Goal: Task Accomplishment & Management: Complete application form

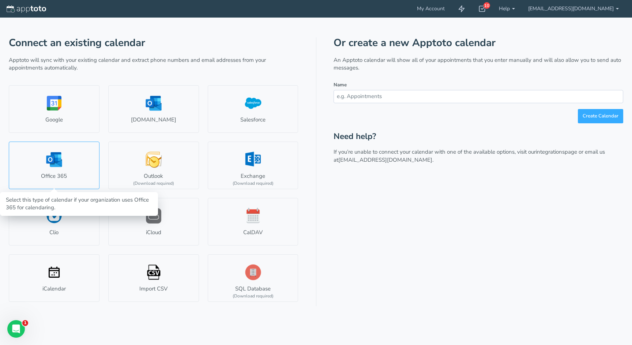
click at [66, 163] on link "Office 365" at bounding box center [54, 165] width 91 height 48
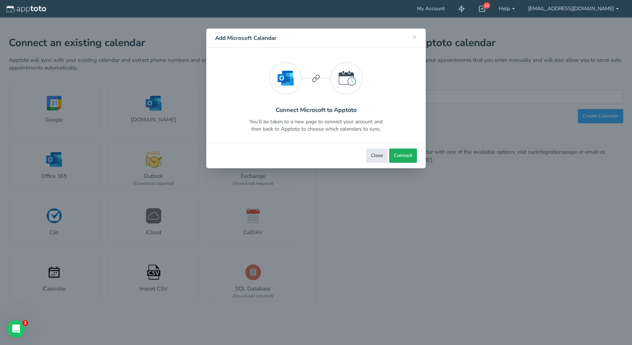
click at [402, 158] on span "Connect" at bounding box center [403, 155] width 18 height 7
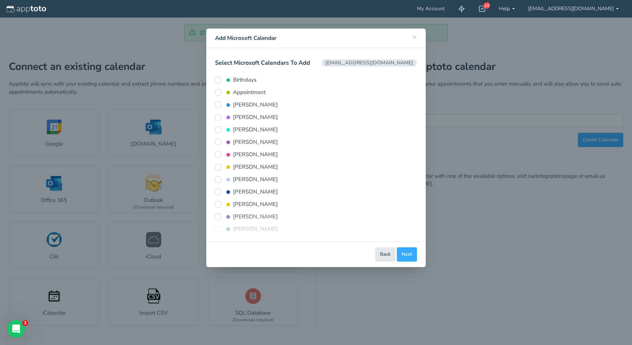
scroll to position [20, 0]
click at [221, 143] on input "[PERSON_NAME]" at bounding box center [218, 144] width 6 height 6
checkbox input "true"
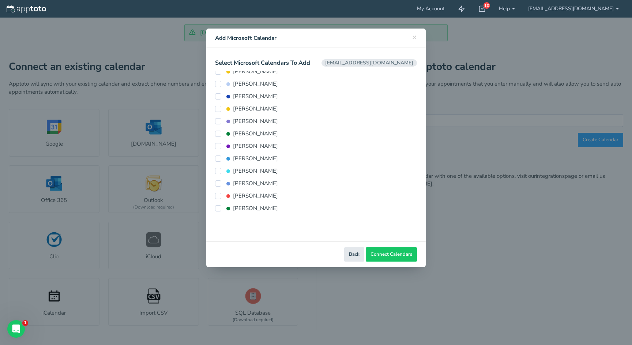
scroll to position [118, 0]
click at [218, 194] on input "[PERSON_NAME]" at bounding box center [218, 196] width 6 height 6
checkbox input "true"
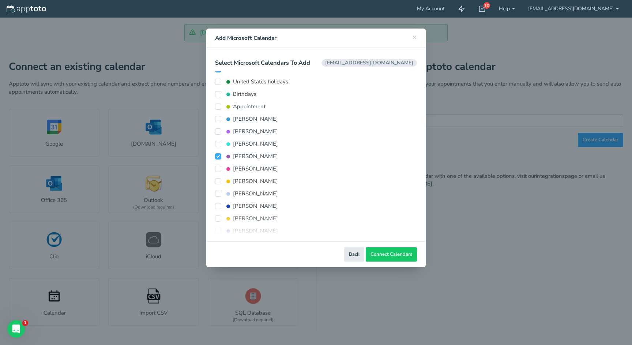
scroll to position [8, 0]
click at [394, 253] on span "Connect Calendars" at bounding box center [391, 254] width 42 height 7
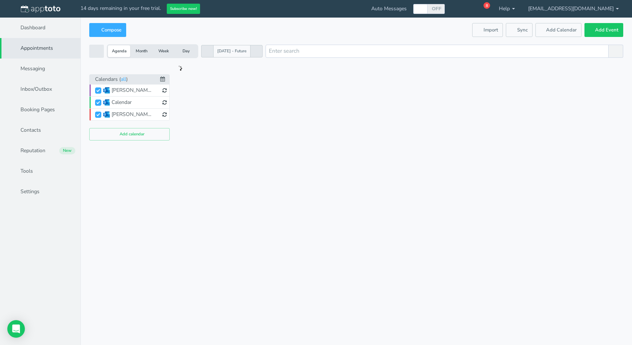
checkbox input "true"
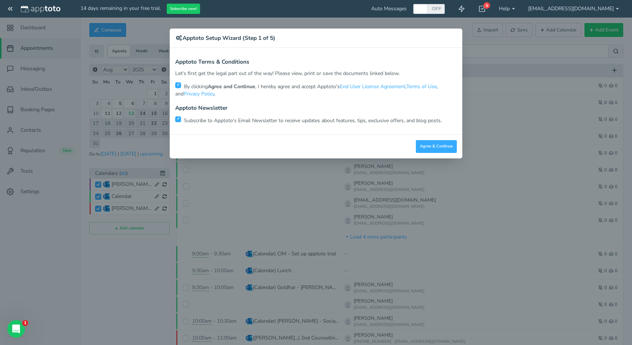
click at [221, 88] on strong "Agree and Continue" at bounding box center [232, 86] width 48 height 7
click at [181, 87] on p "By clicking Agree and Continue , I hereby agree and accept Apptoto's End User L…" at bounding box center [316, 90] width 282 height 16
click at [178, 86] on input "checkbox" at bounding box center [178, 85] width 6 height 6
checkbox input "false"
click at [182, 118] on p "Subscribe to Apptoto's Email Newsletter to receive updates about features, tips…" at bounding box center [316, 120] width 282 height 9
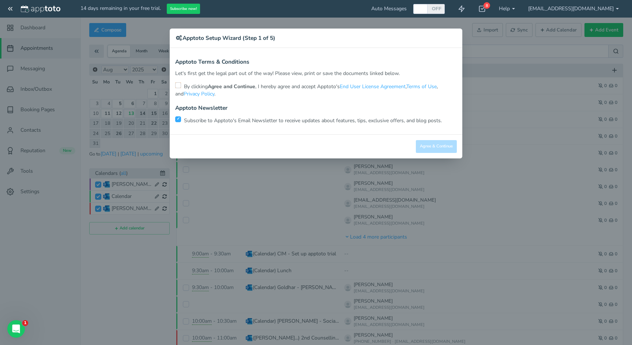
click at [180, 118] on input "checkbox" at bounding box center [178, 119] width 6 height 6
checkbox input "false"
click at [177, 86] on input "checkbox" at bounding box center [178, 85] width 6 height 6
checkbox input "true"
click at [427, 144] on button "Agree & Continue" at bounding box center [436, 146] width 41 height 13
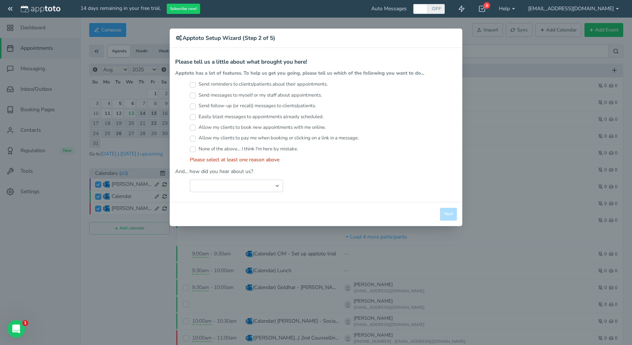
click at [195, 84] on input "Send reminders to clients/patients about their appointments." at bounding box center [193, 85] width 6 height 6
checkbox input "true"
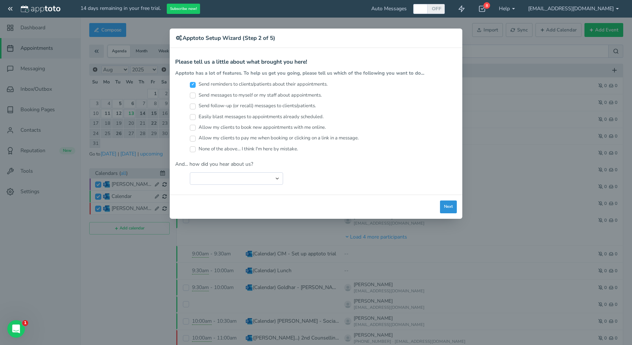
click at [448, 203] on button "Next" at bounding box center [448, 206] width 17 height 13
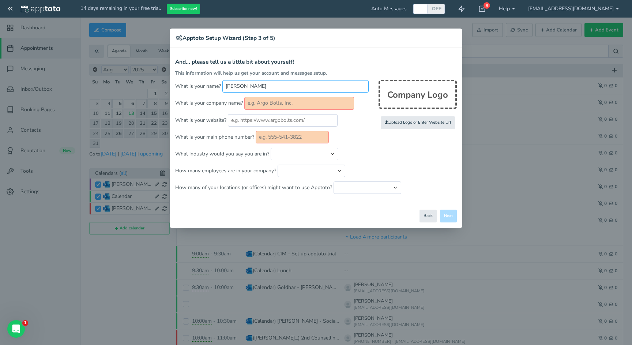
type input "Luigi"
type input "Goldhar & Associates Ltd"
click at [259, 115] on input "text" at bounding box center [283, 120] width 110 height 12
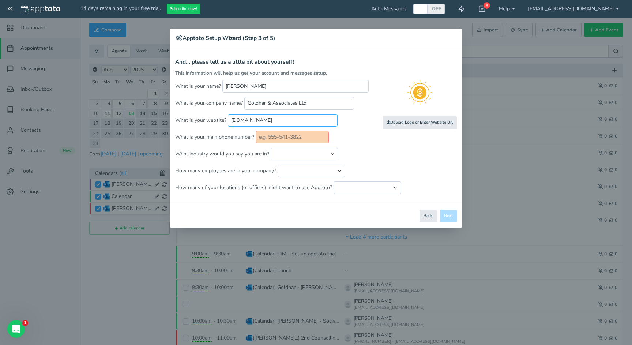
click at [246, 120] on input "goldhar.ca" at bounding box center [283, 120] width 110 height 12
type input "shedthedebt.ca"
click at [356, 150] on p "What industry would you say you are in? Automotive Cleaning Services Consulting…" at bounding box center [316, 154] width 282 height 12
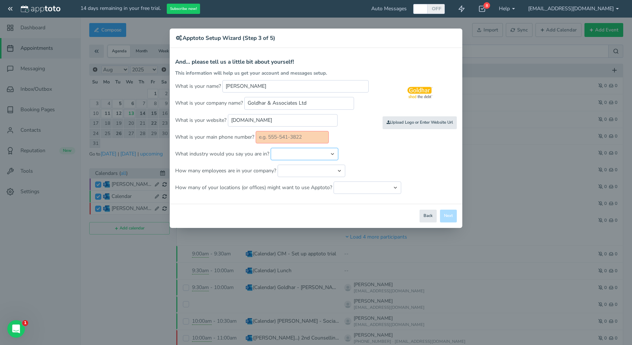
select select "string:Legal Services - Consumer (Bankruptcy, Divorce, etc.)"
select select "string:26..50"
select select "string:1"
click at [435, 190] on p "How many of your locations (or offices) might want to use Apptoto? Just one loc…" at bounding box center [316, 187] width 282 height 12
click at [315, 134] on input "text" at bounding box center [292, 137] width 73 height 12
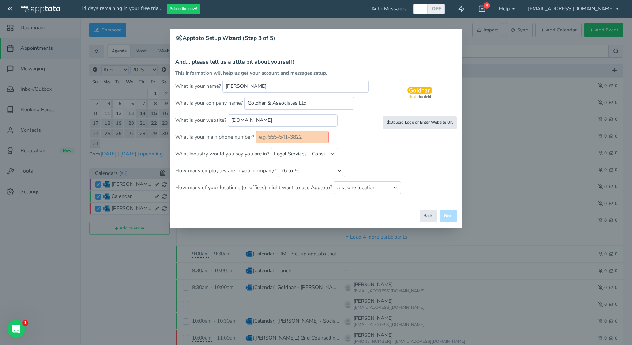
paste input "1 855 541 5114"
type input "1 855 541 5114"
click at [382, 153] on p "What industry would you say you are in? Automotive Cleaning Services Consulting…" at bounding box center [316, 154] width 282 height 12
click at [450, 215] on button "Next" at bounding box center [448, 215] width 17 height 13
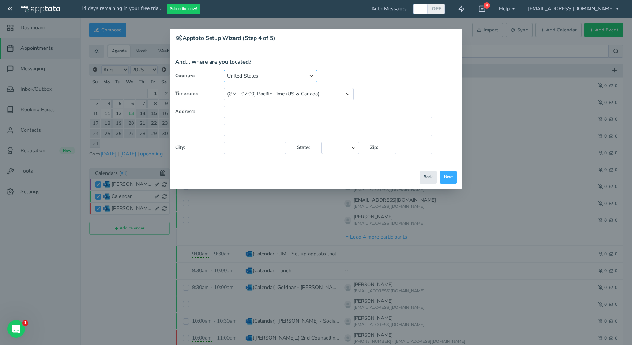
select select "string:CA"
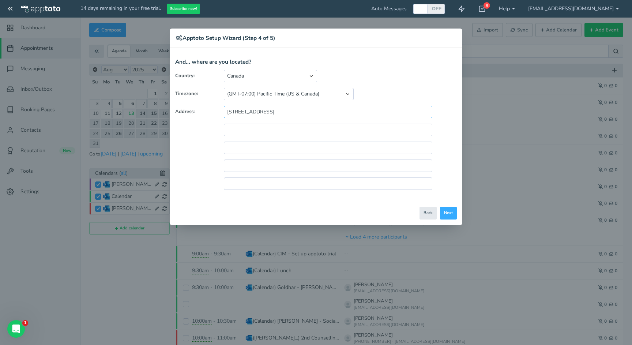
type input "1220 Eglinton Ave West"
type input "Toronto"
type input "Ontario"
type input "M6C 2E3"
click at [447, 212] on button "Next" at bounding box center [448, 213] width 17 height 13
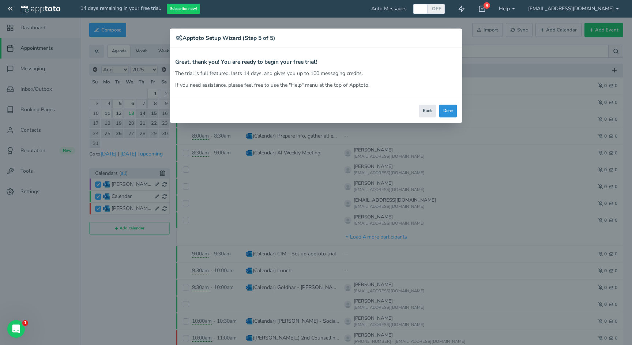
click at [448, 108] on button "Done" at bounding box center [448, 111] width 18 height 13
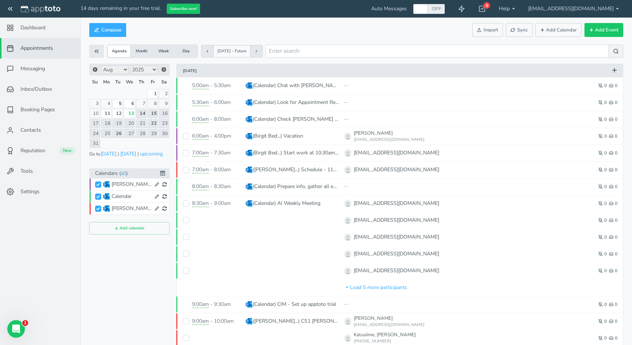
click at [98, 196] on input "Calendar" at bounding box center [98, 196] width 6 height 6
checkbox input "false"
checkbox input "true"
checkbox input "false"
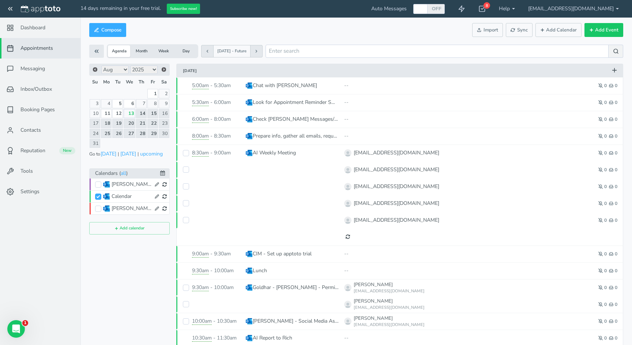
click at [99, 199] on input "Calendar" at bounding box center [98, 196] width 6 height 6
checkbox input "true"
click at [99, 185] on input "[PERSON_NAME]" at bounding box center [98, 184] width 6 height 6
checkbox input "true"
checkbox input "false"
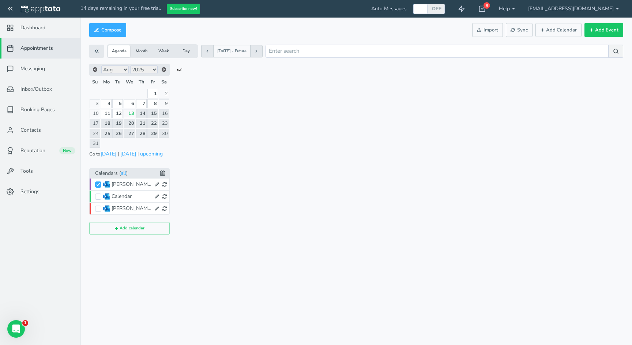
click at [99, 205] on span "[PERSON_NAME]" at bounding box center [131, 209] width 72 height 10
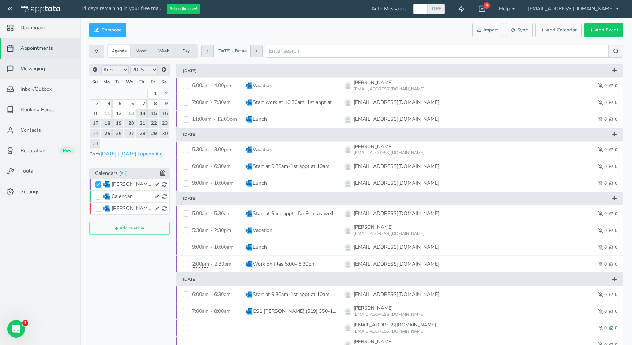
click at [23, 71] on span "Messaging" at bounding box center [32, 68] width 24 height 7
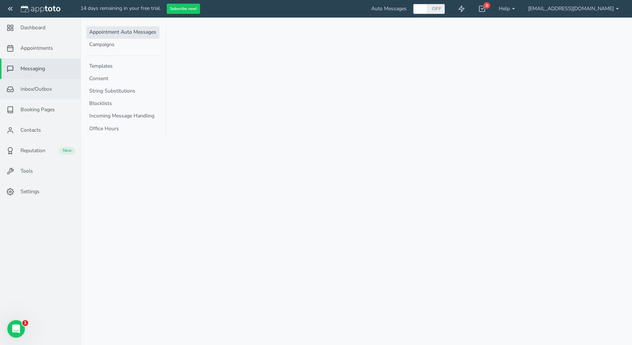
click at [29, 89] on span "Inbox/Outbox" at bounding box center [35, 89] width 31 height 7
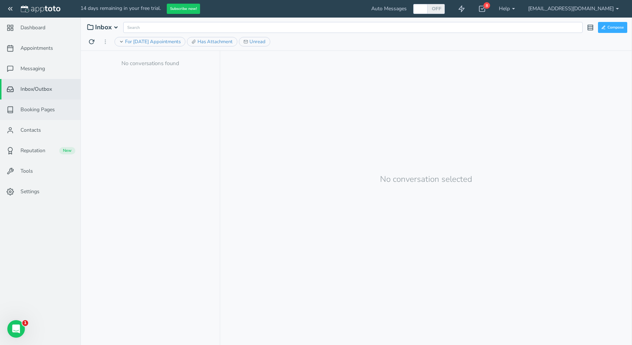
click at [43, 108] on span "Booking Pages" at bounding box center [37, 109] width 34 height 7
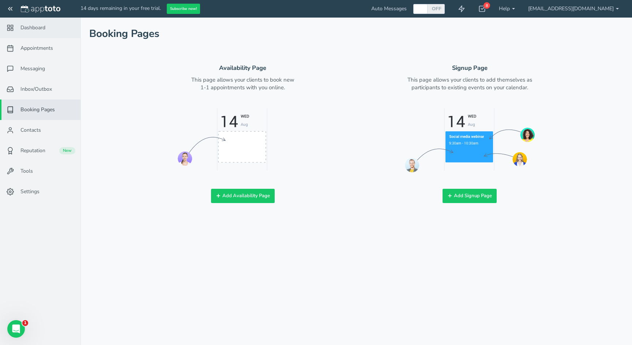
click at [44, 30] on span "Dashboard" at bounding box center [32, 27] width 25 height 7
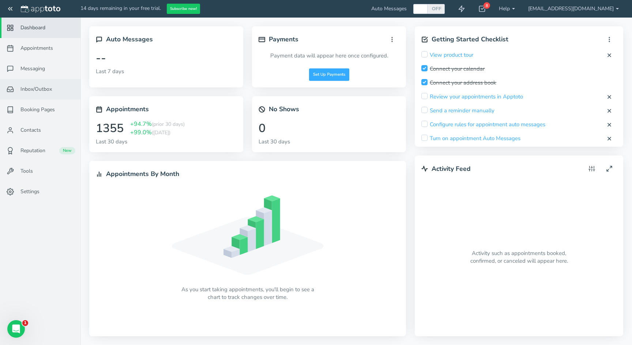
click at [46, 85] on link "Inbox/Outbox 0" at bounding box center [40, 89] width 80 height 20
